Goal: Information Seeking & Learning: Learn about a topic

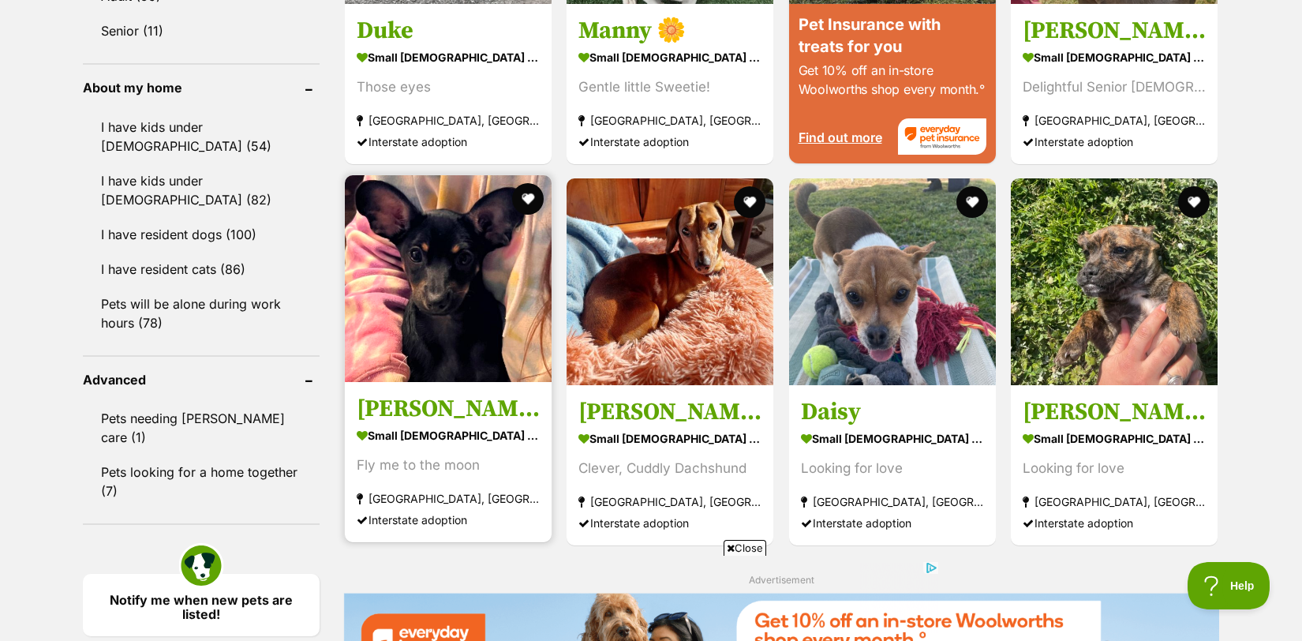
click at [463, 301] on img at bounding box center [448, 278] width 207 height 207
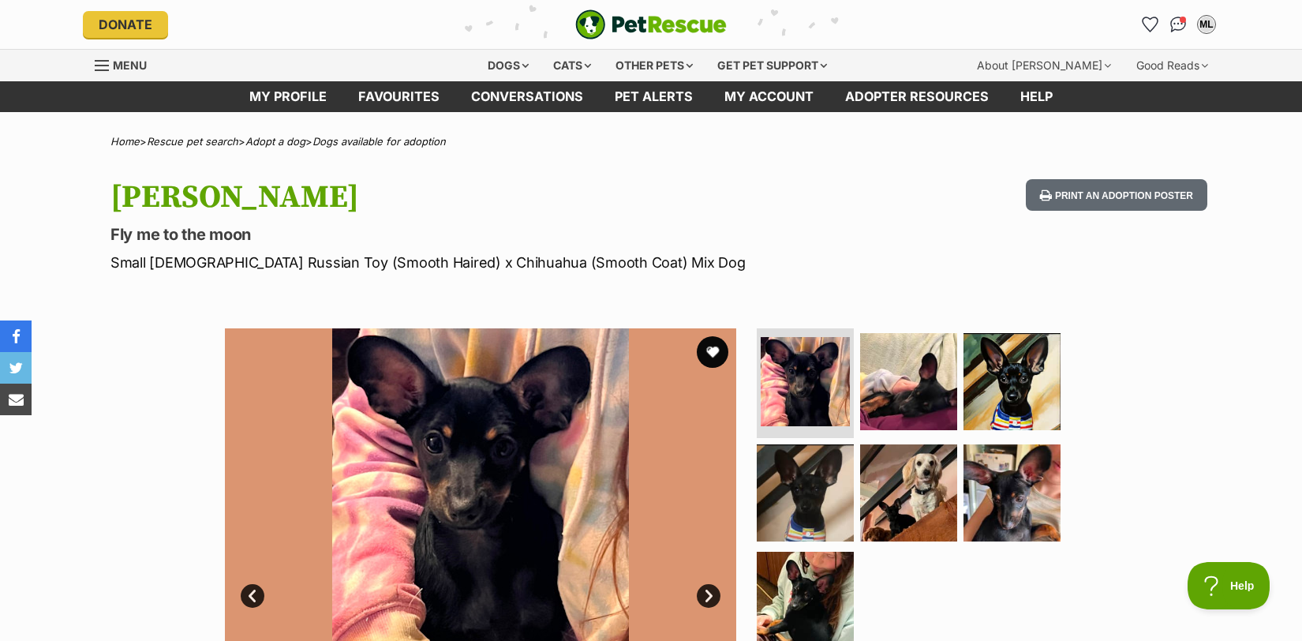
click at [699, 597] on link "Next" at bounding box center [709, 596] width 24 height 24
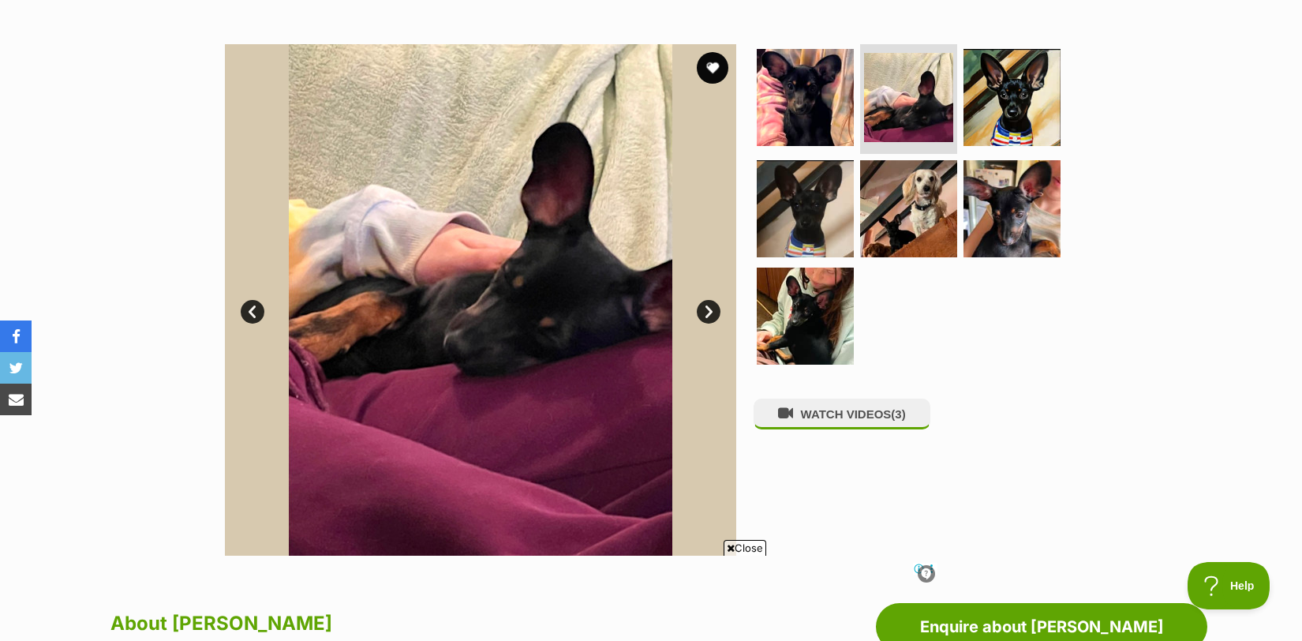
scroll to position [279, 0]
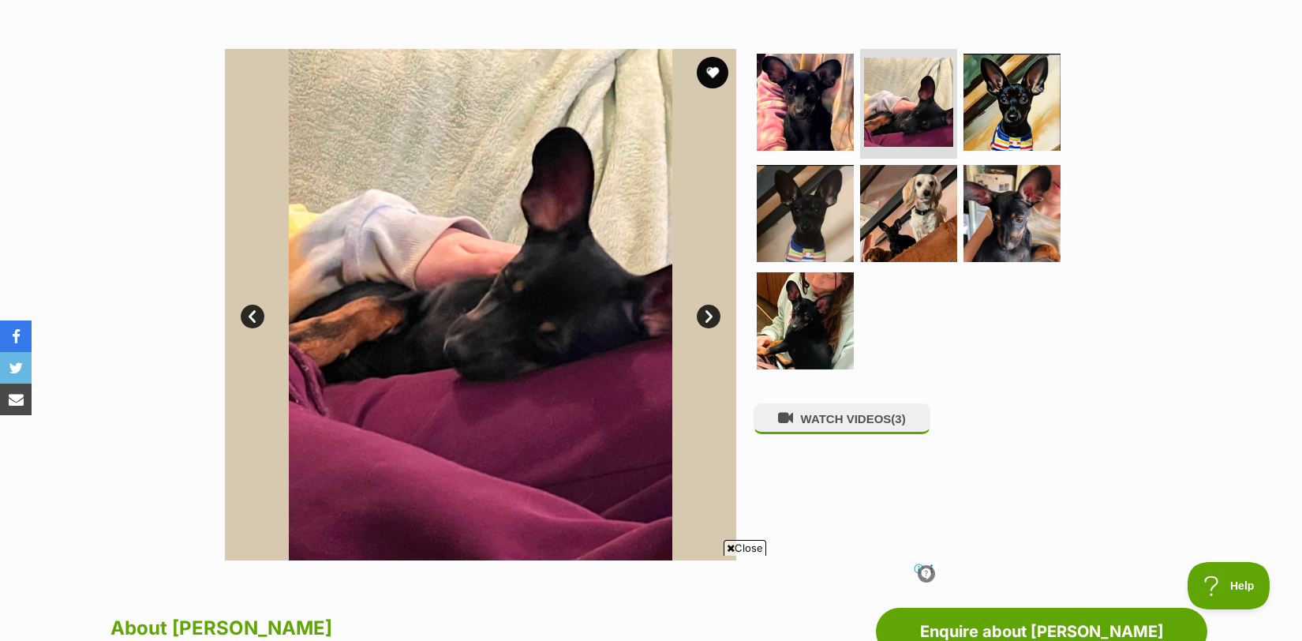
click at [707, 318] on link "Next" at bounding box center [709, 317] width 24 height 24
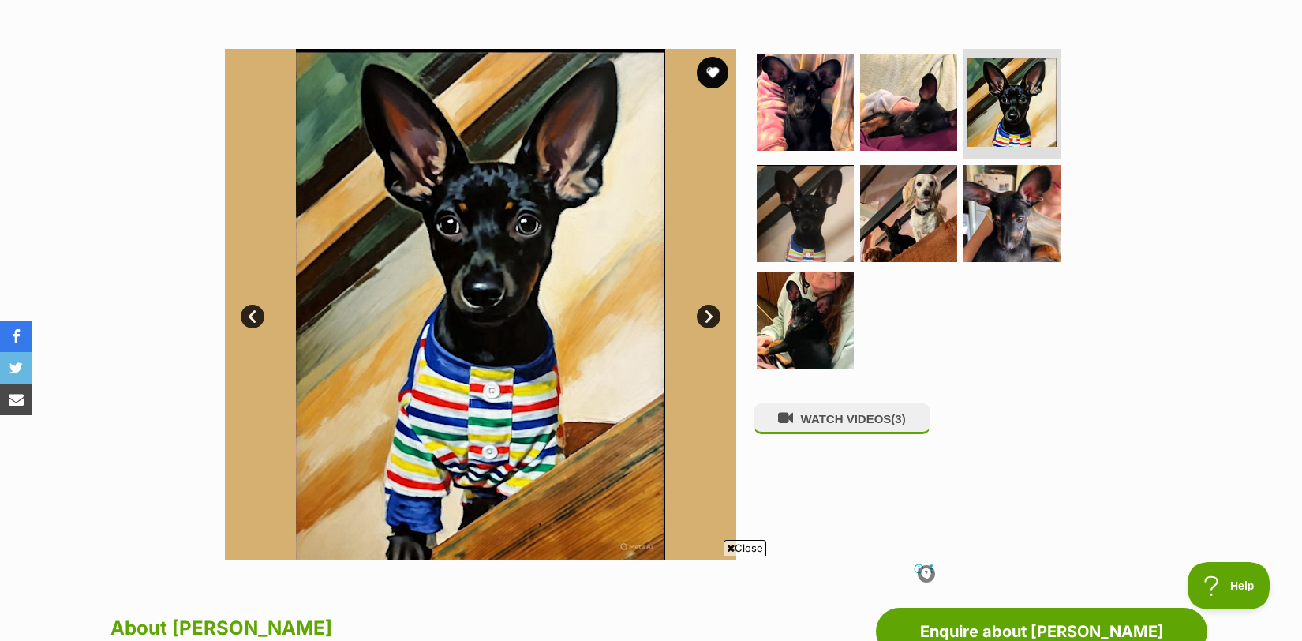
click at [707, 319] on link "Next" at bounding box center [709, 317] width 24 height 24
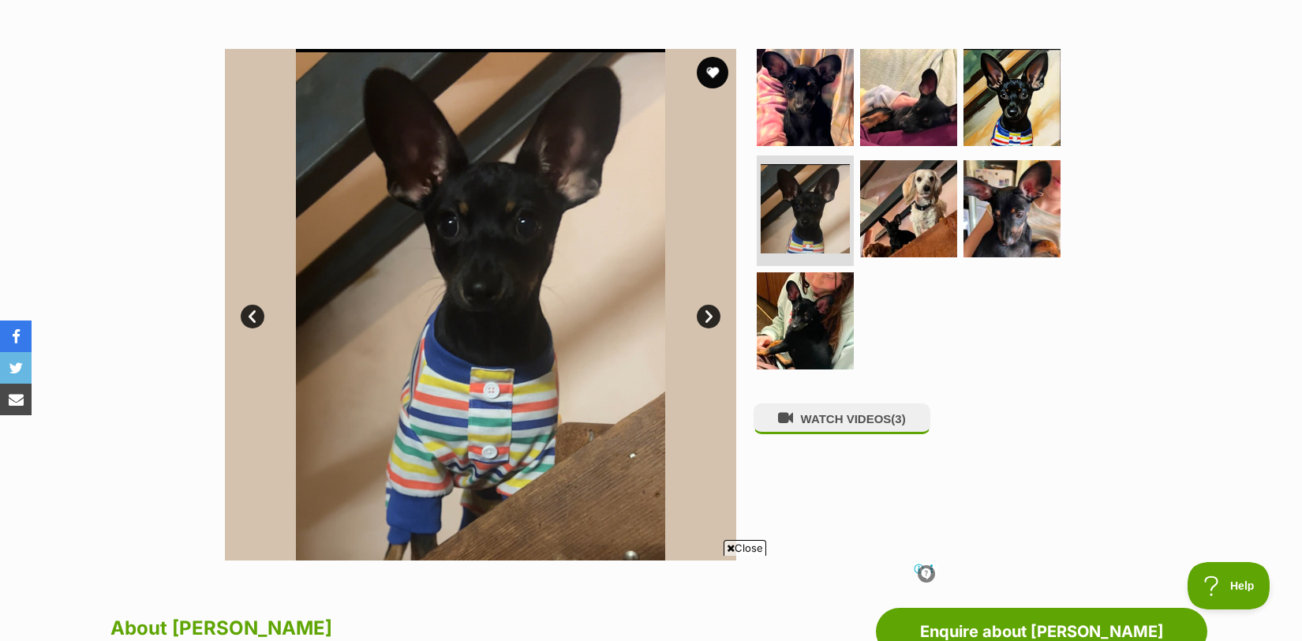
click at [707, 319] on link "Next" at bounding box center [709, 317] width 24 height 24
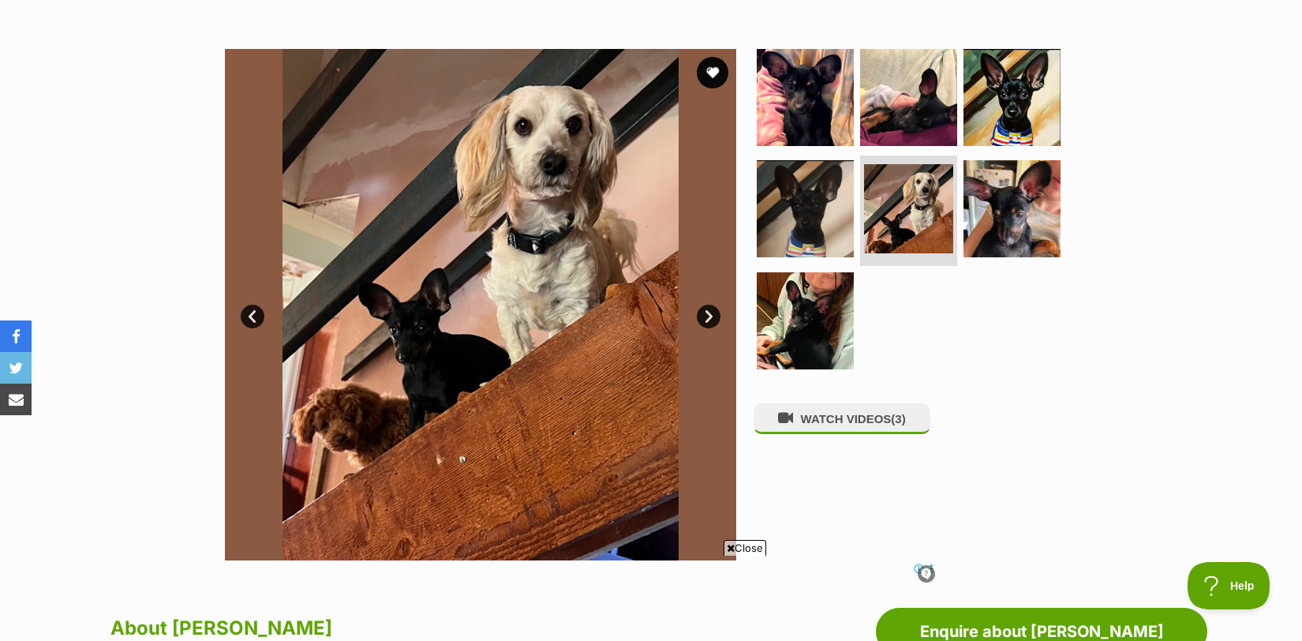
click at [706, 319] on link "Next" at bounding box center [709, 317] width 24 height 24
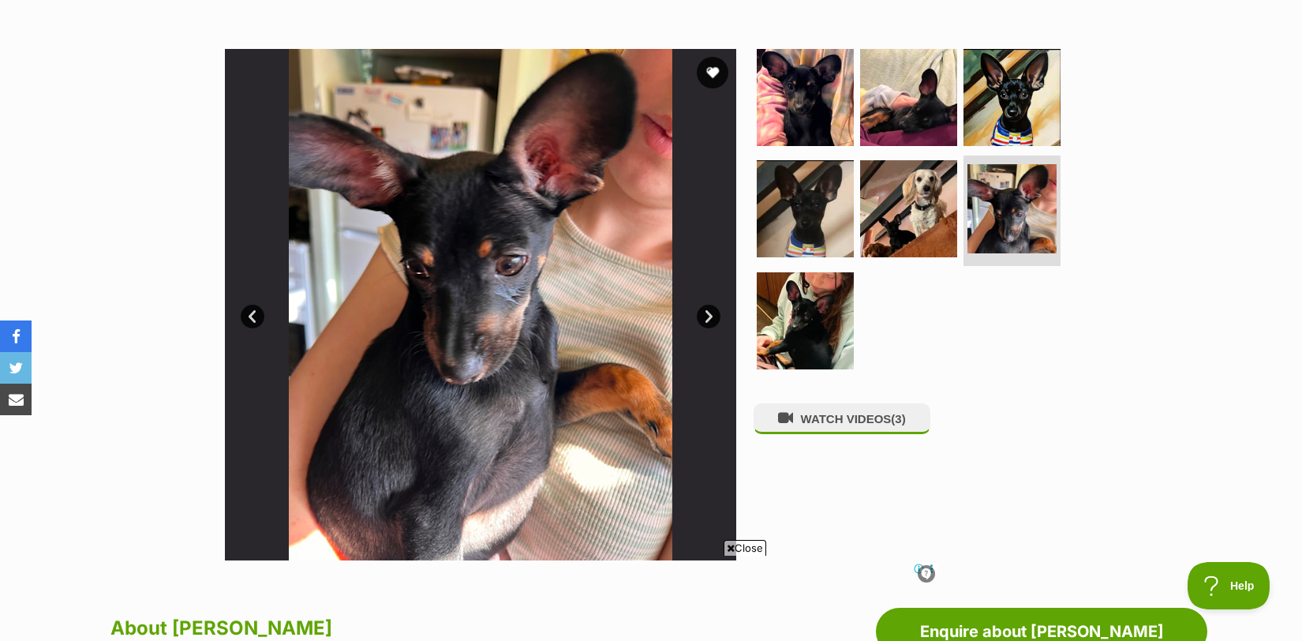
click at [706, 319] on link "Next" at bounding box center [709, 317] width 24 height 24
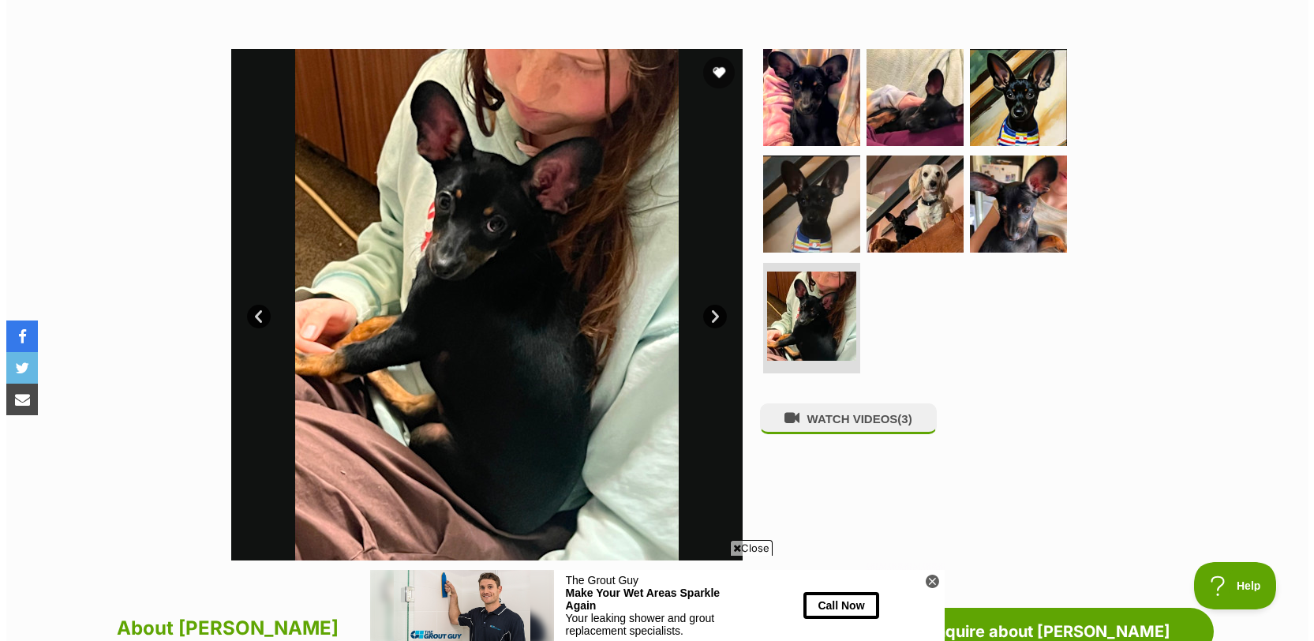
scroll to position [0, 0]
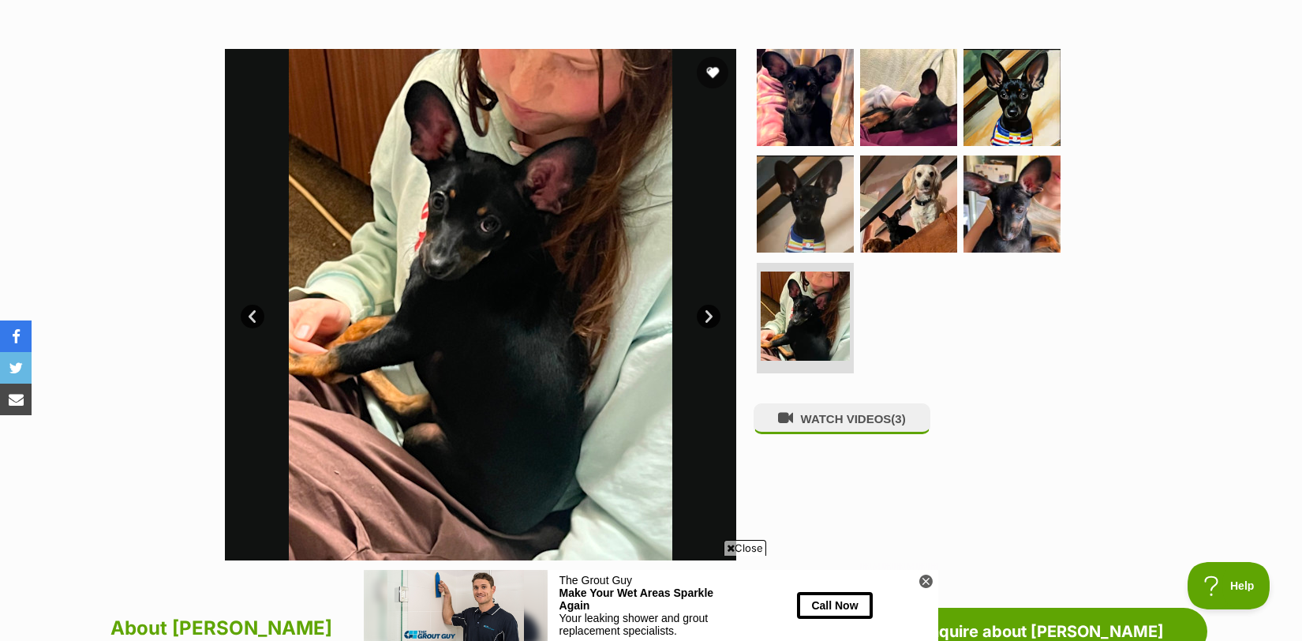
click at [706, 319] on link "Next" at bounding box center [709, 317] width 24 height 24
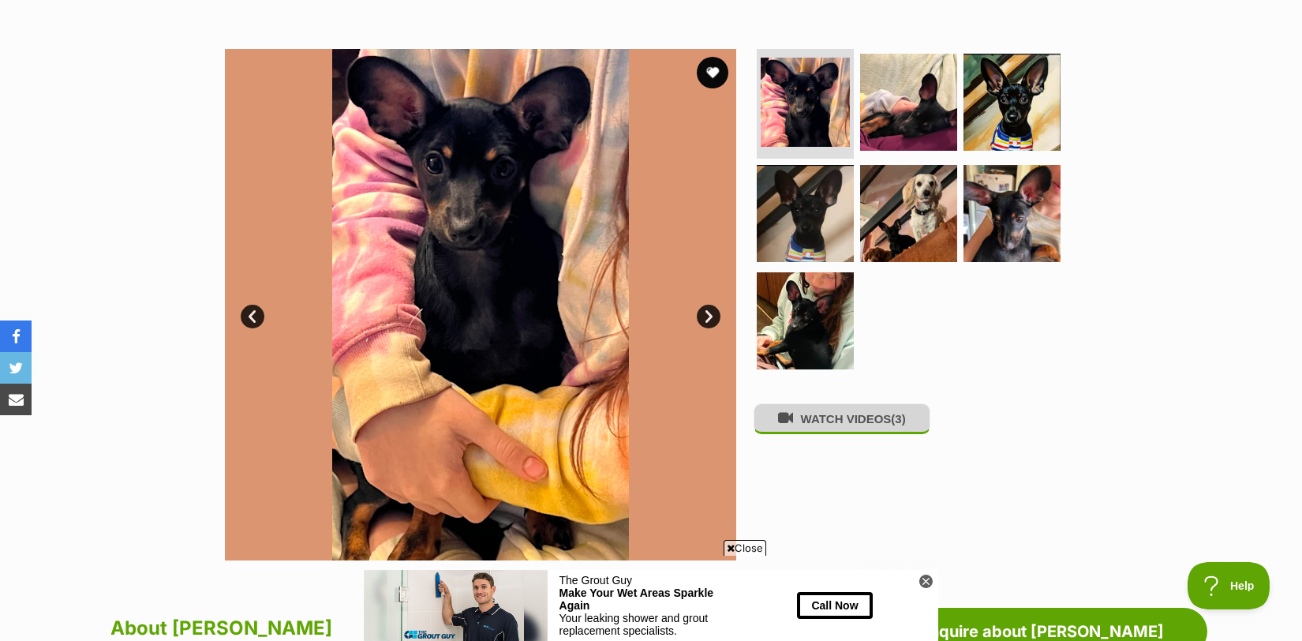
click at [869, 434] on button "WATCH VIDEOS (3)" at bounding box center [841, 418] width 177 height 31
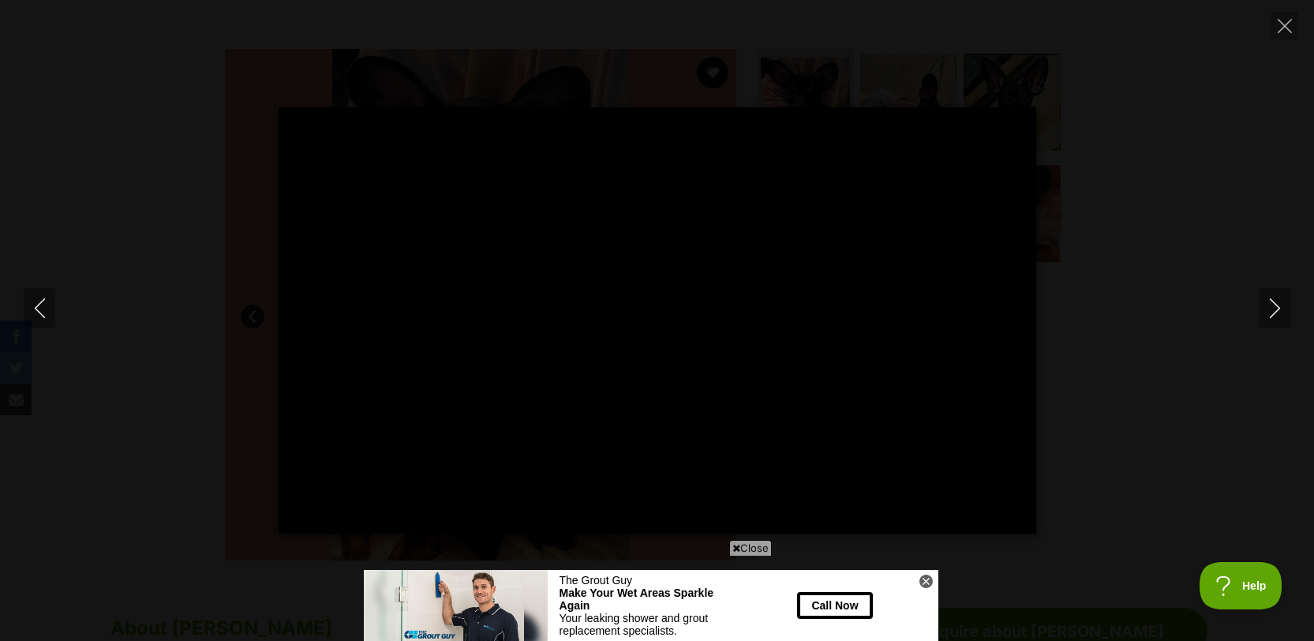
type input "100"
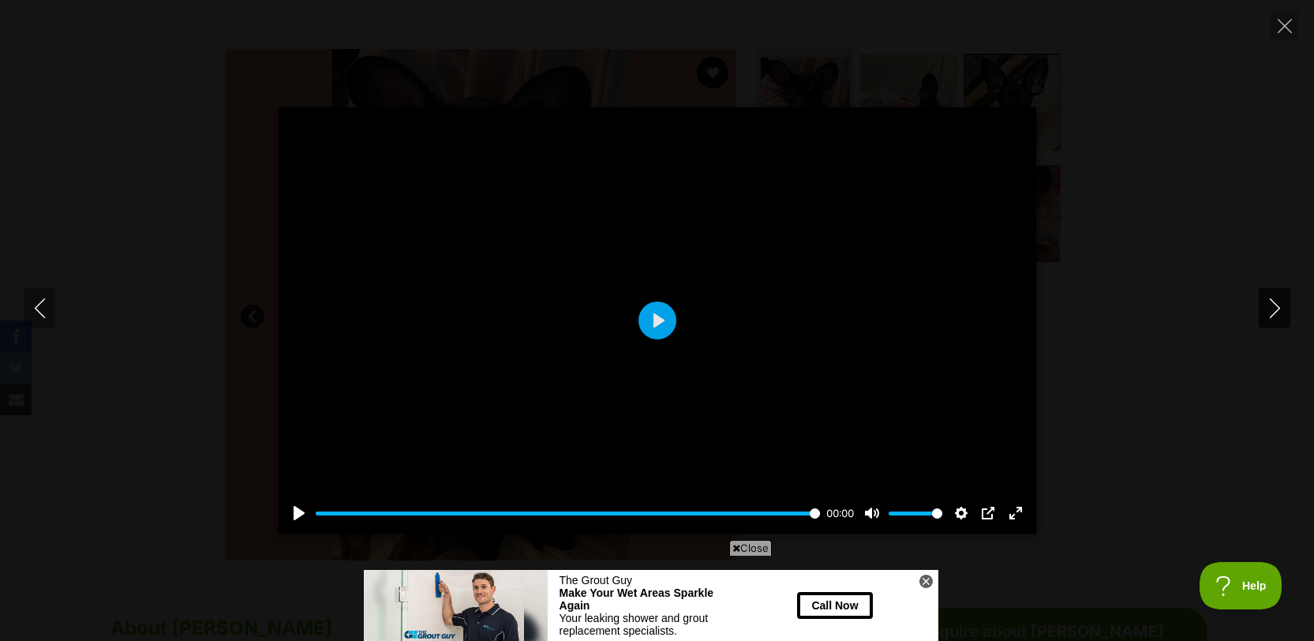
click at [1277, 299] on icon "Next" at bounding box center [1275, 308] width 20 height 20
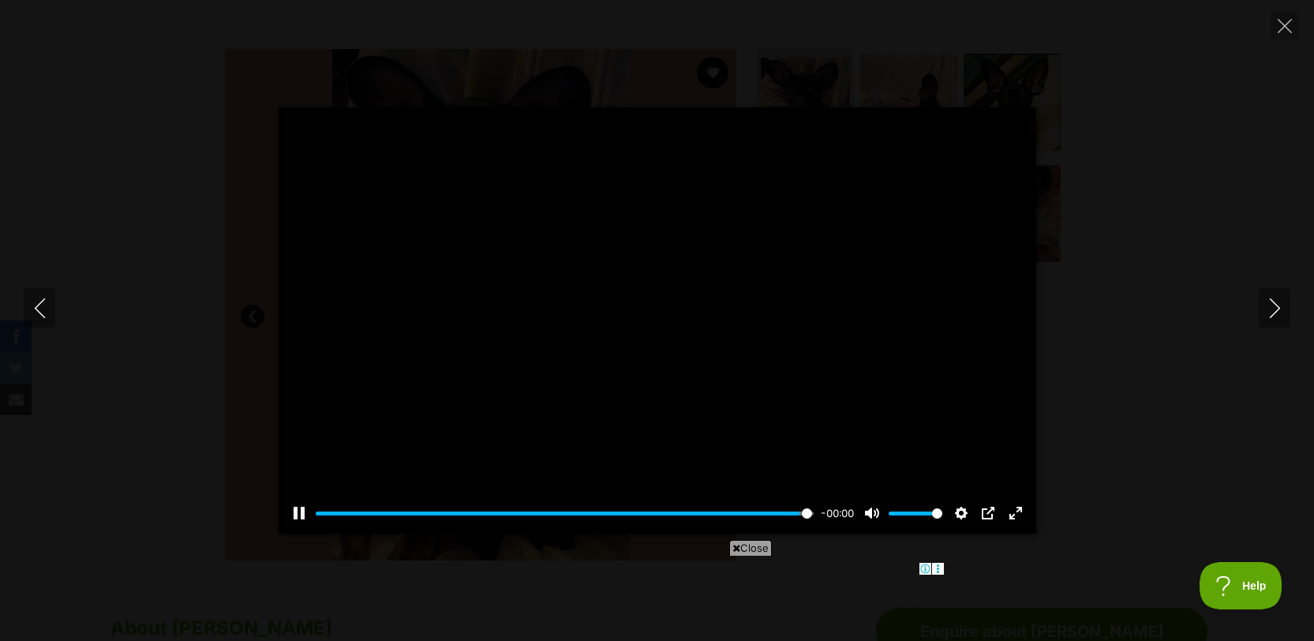
type input "100"
click at [1265, 308] on icon "Next" at bounding box center [1275, 308] width 20 height 20
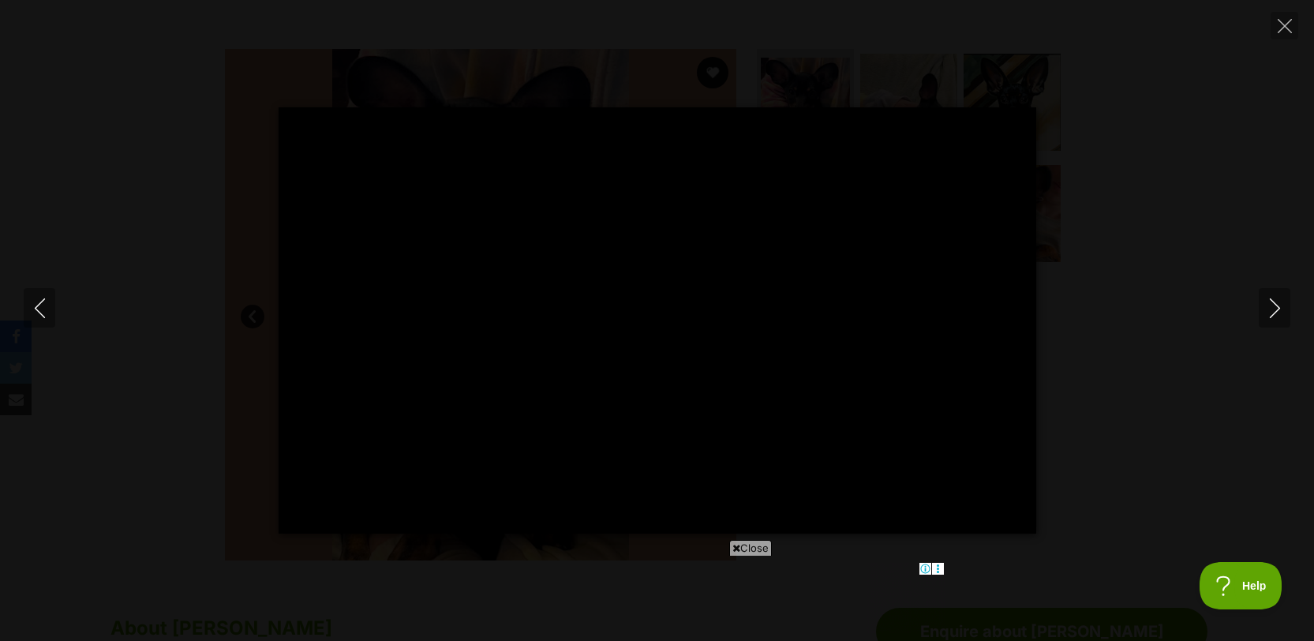
type input "100"
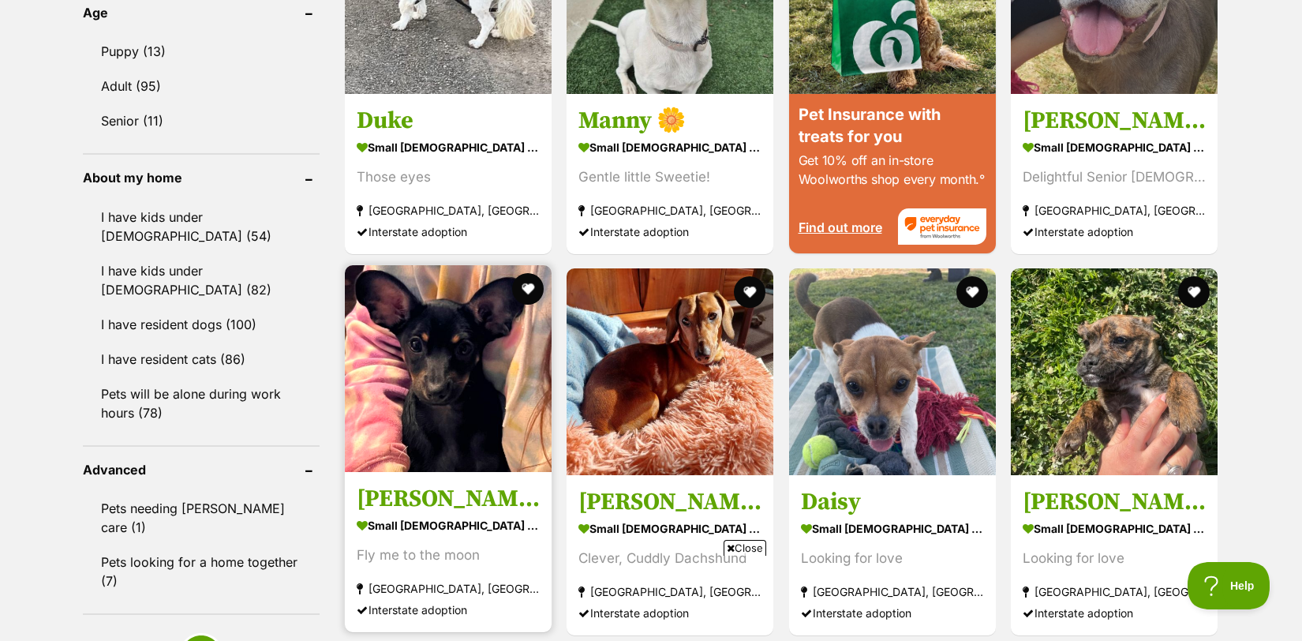
click at [440, 352] on img at bounding box center [448, 368] width 207 height 207
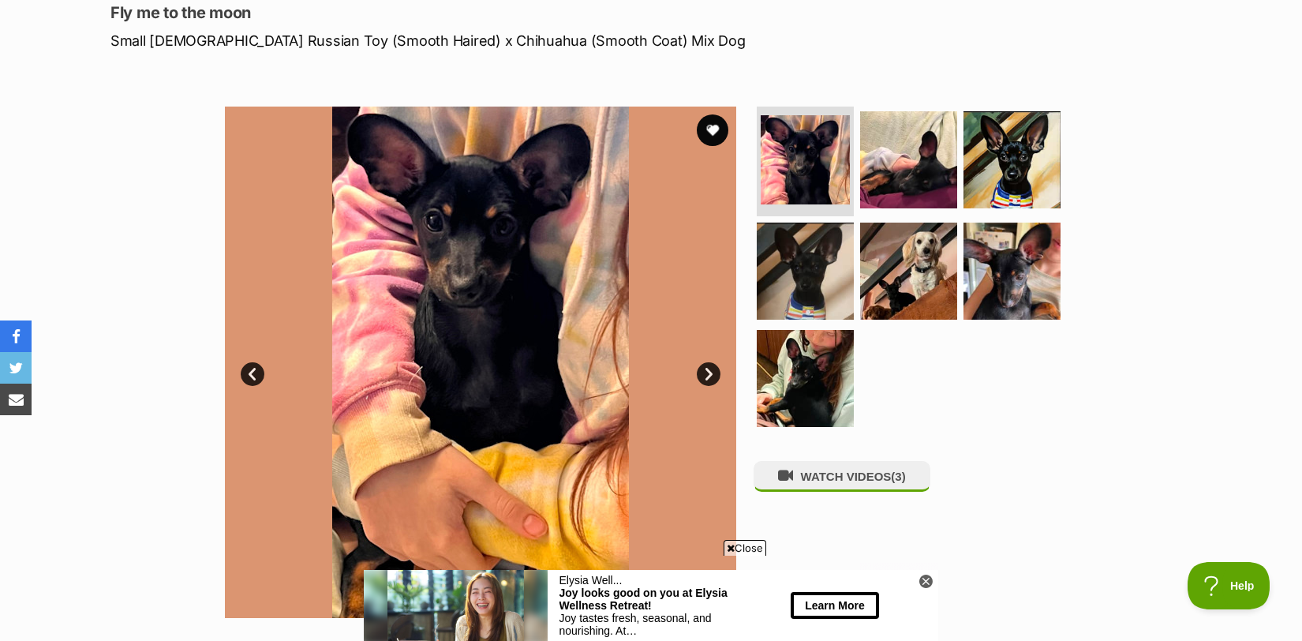
scroll to position [221, 0]
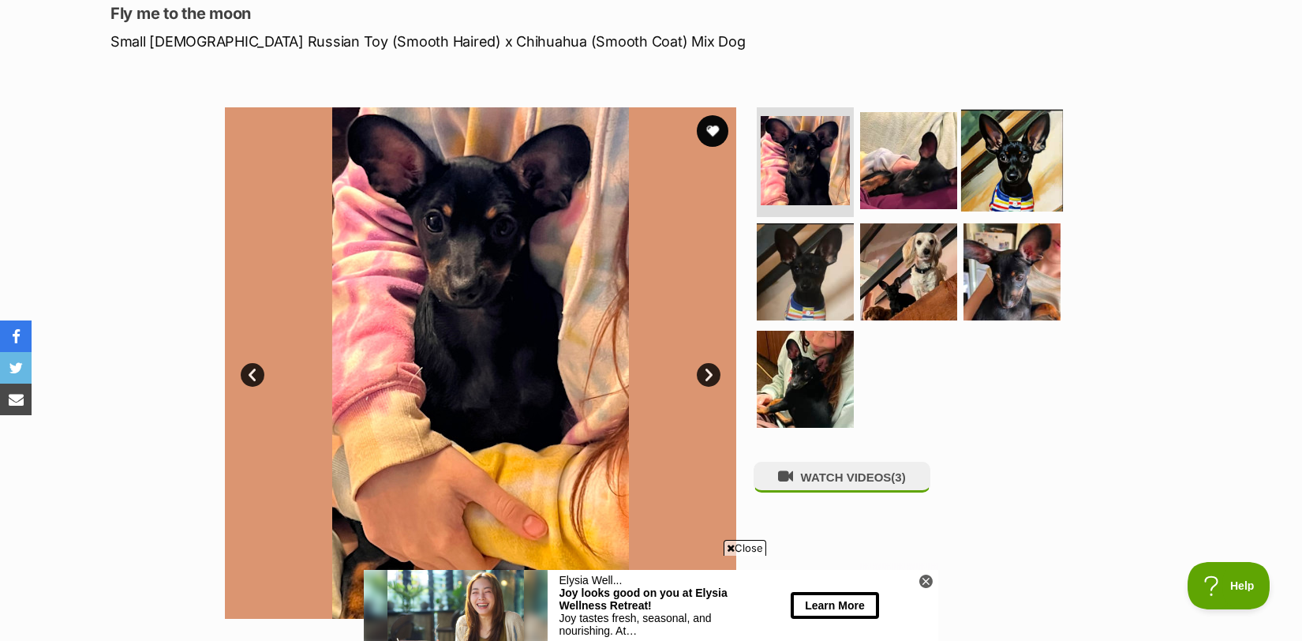
click at [1024, 158] on img at bounding box center [1012, 160] width 102 height 102
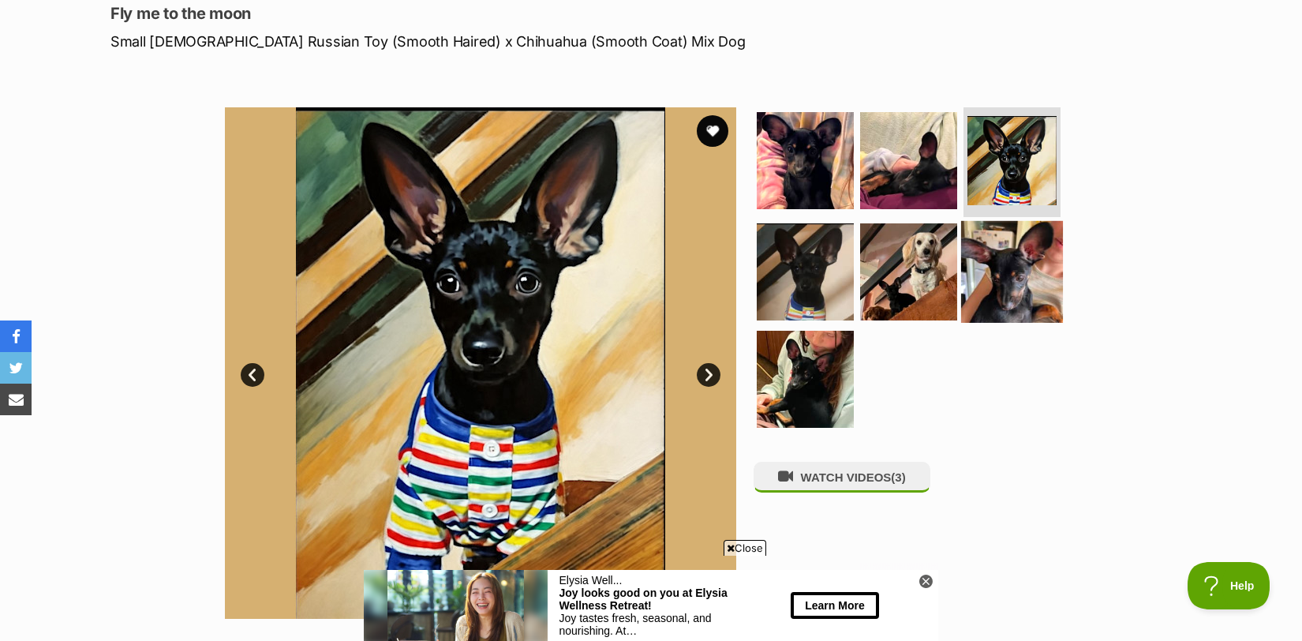
click at [1013, 255] on img at bounding box center [1012, 272] width 102 height 102
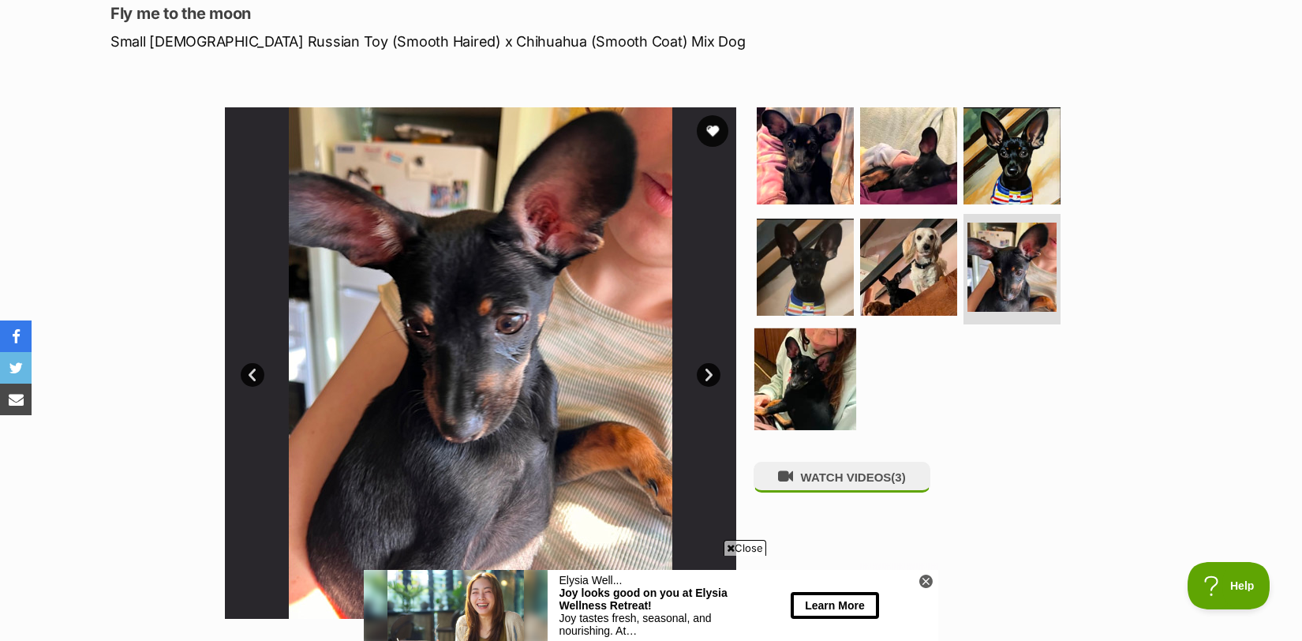
click at [825, 377] on img at bounding box center [805, 379] width 102 height 102
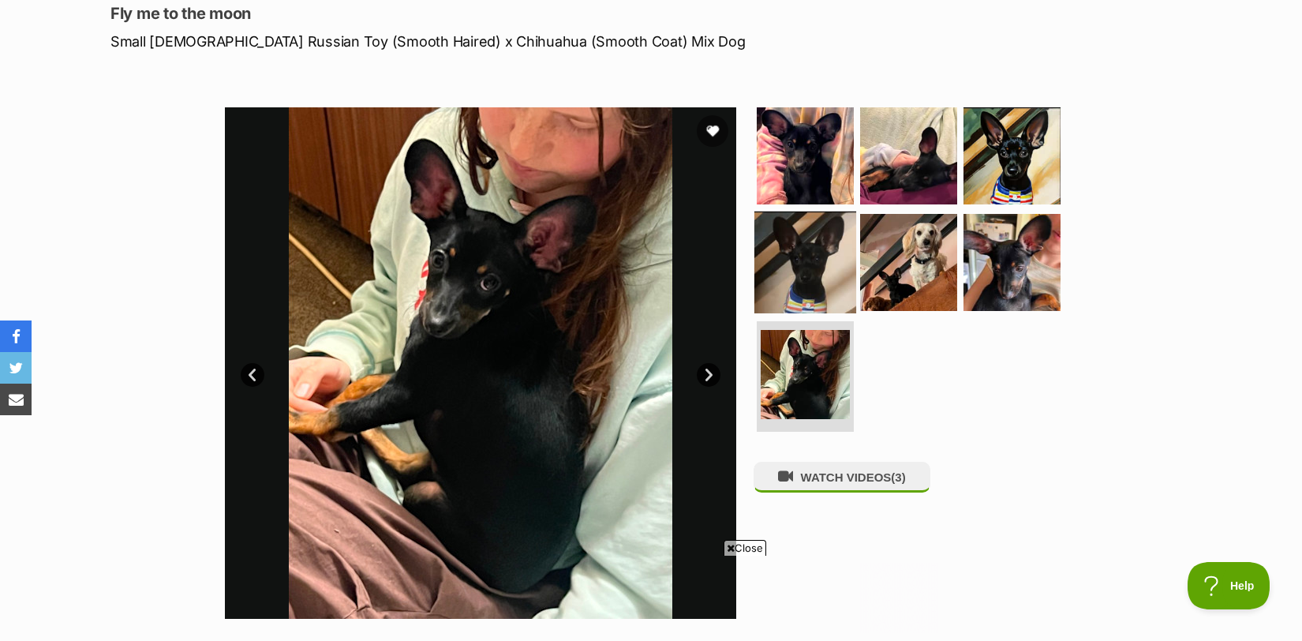
scroll to position [0, 0]
click at [796, 267] on img at bounding box center [805, 262] width 102 height 102
